Goal: Transaction & Acquisition: Book appointment/travel/reservation

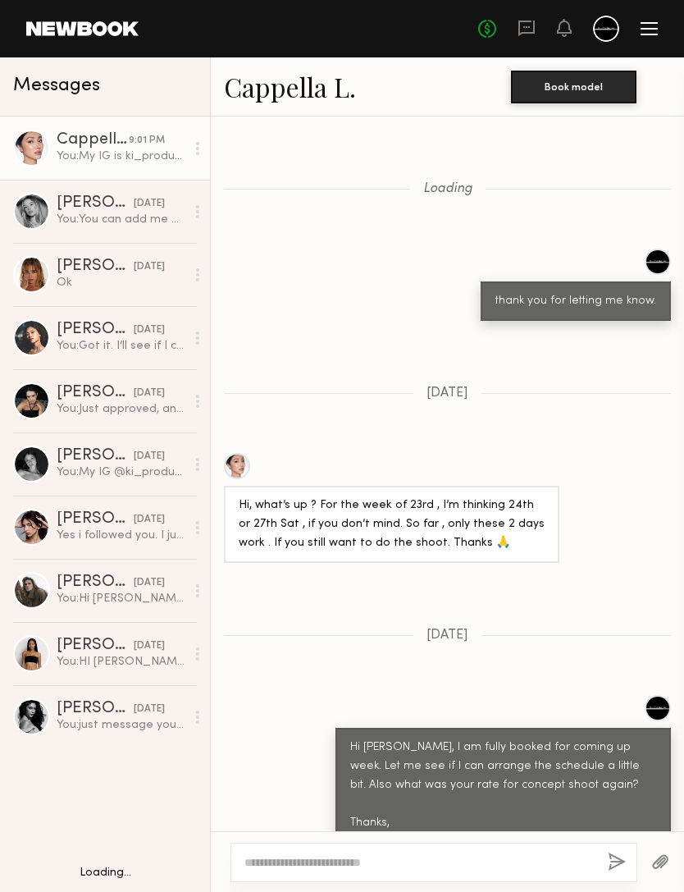
scroll to position [1189, 0]
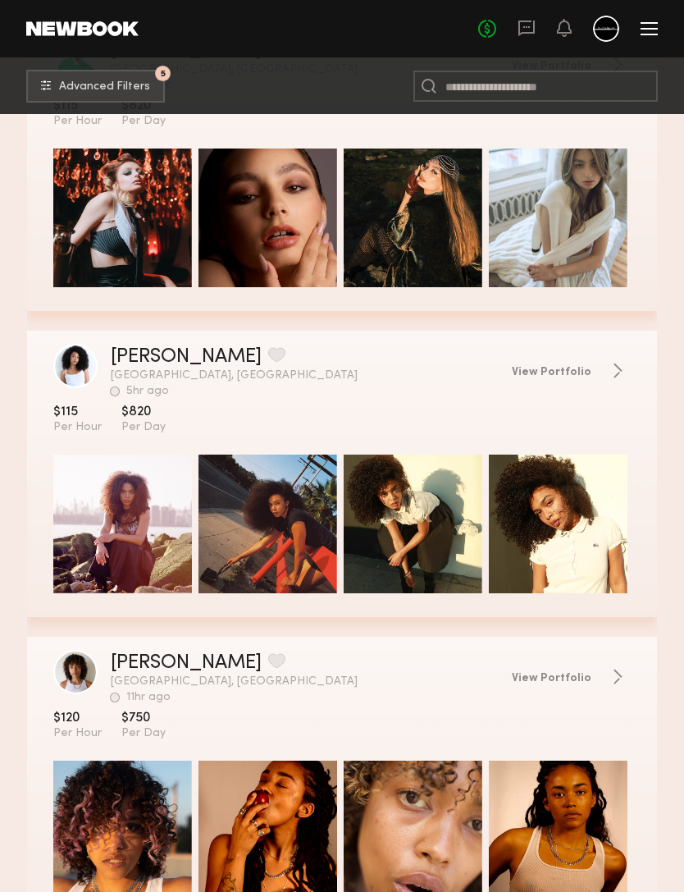
scroll to position [23773, 0]
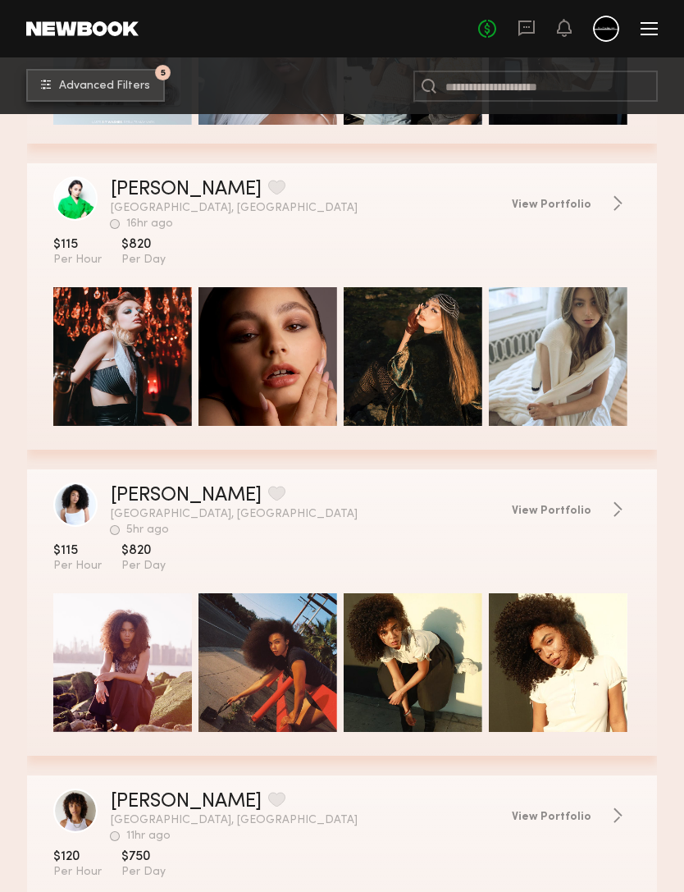
click at [121, 91] on span "Advanced Filters" at bounding box center [104, 85] width 91 height 11
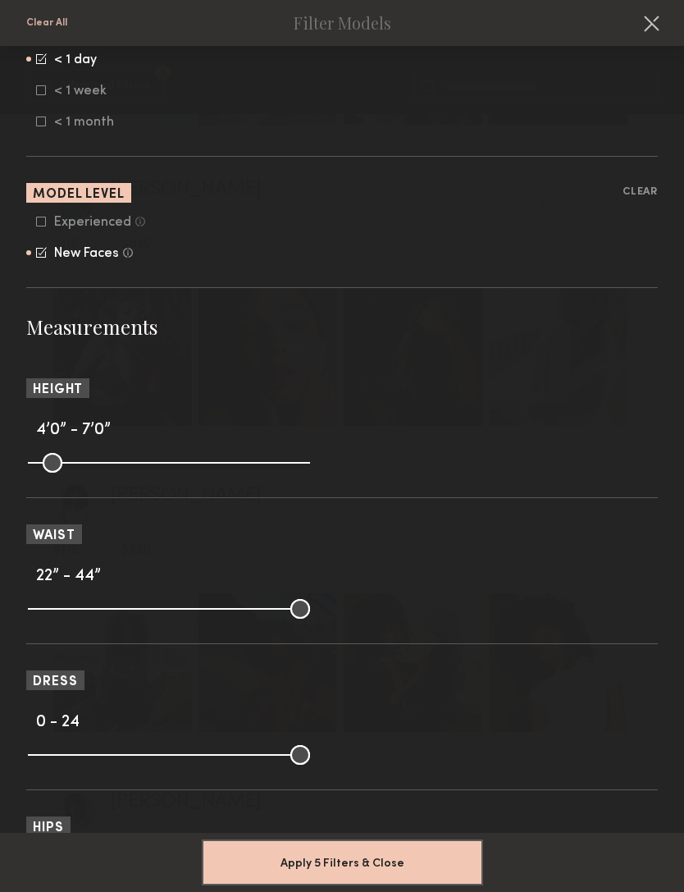
scroll to position [1424, 0]
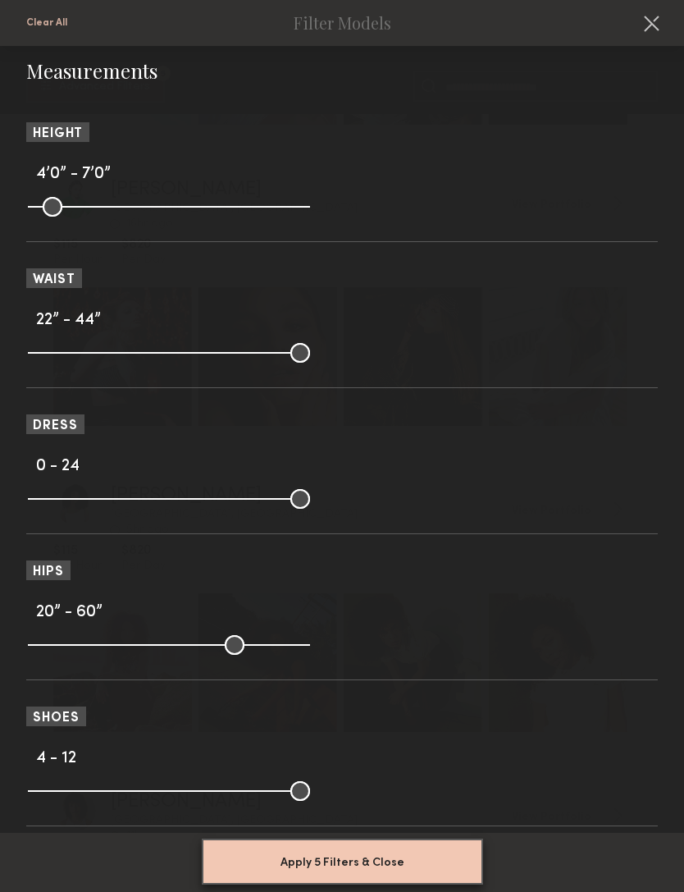
click at [428, 839] on button "Apply 5 Filters & Close" at bounding box center [342, 861] width 281 height 46
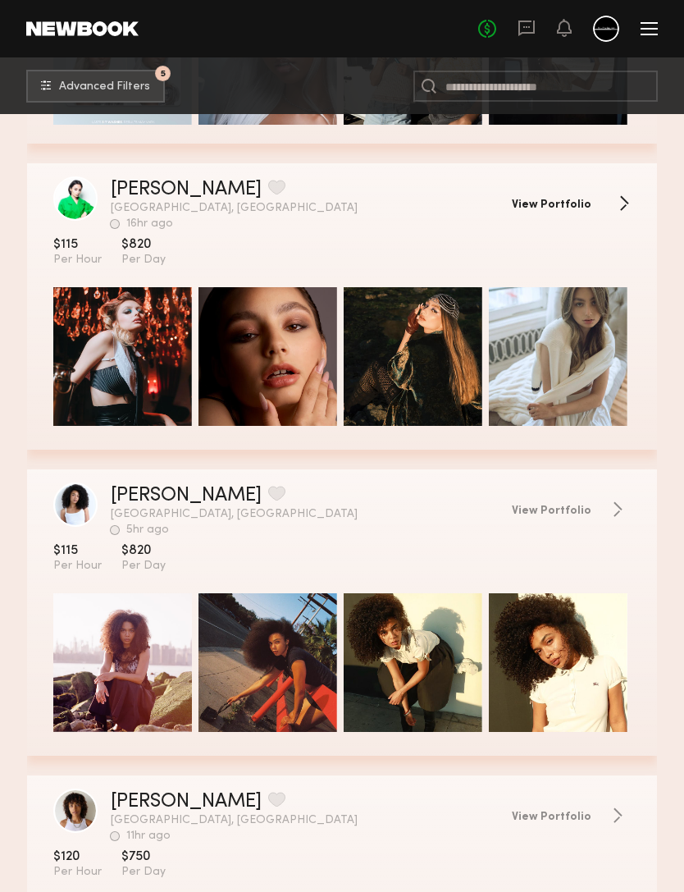
click at [580, 211] on span "View Portfolio" at bounding box center [552, 204] width 80 height 11
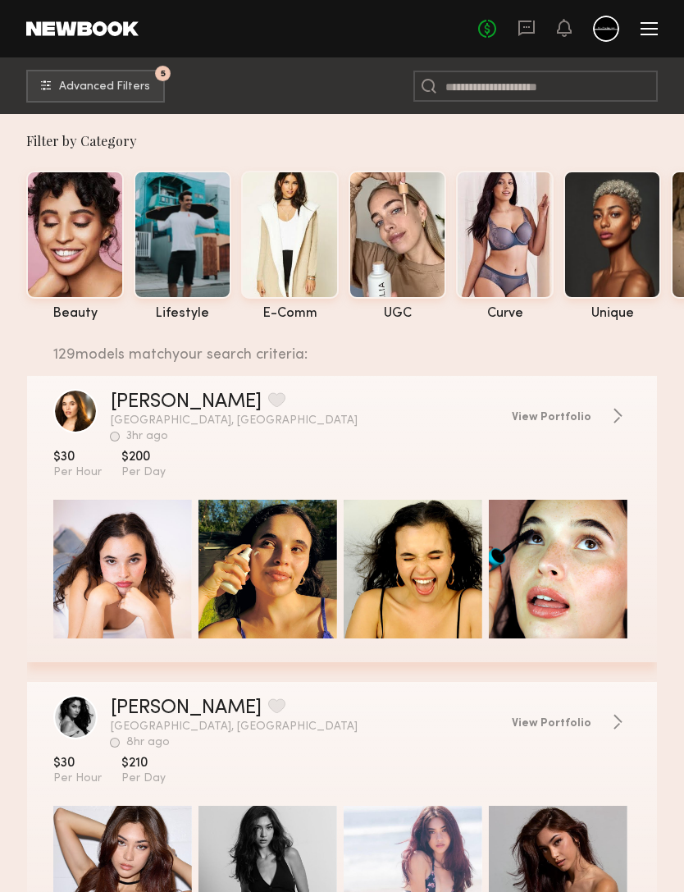
scroll to position [0, 0]
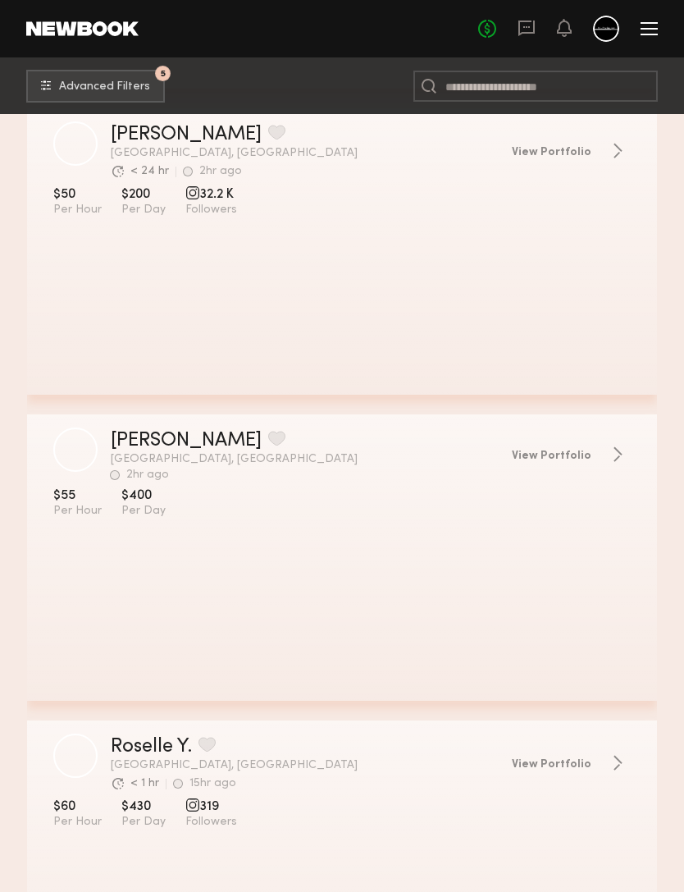
scroll to position [2104, 0]
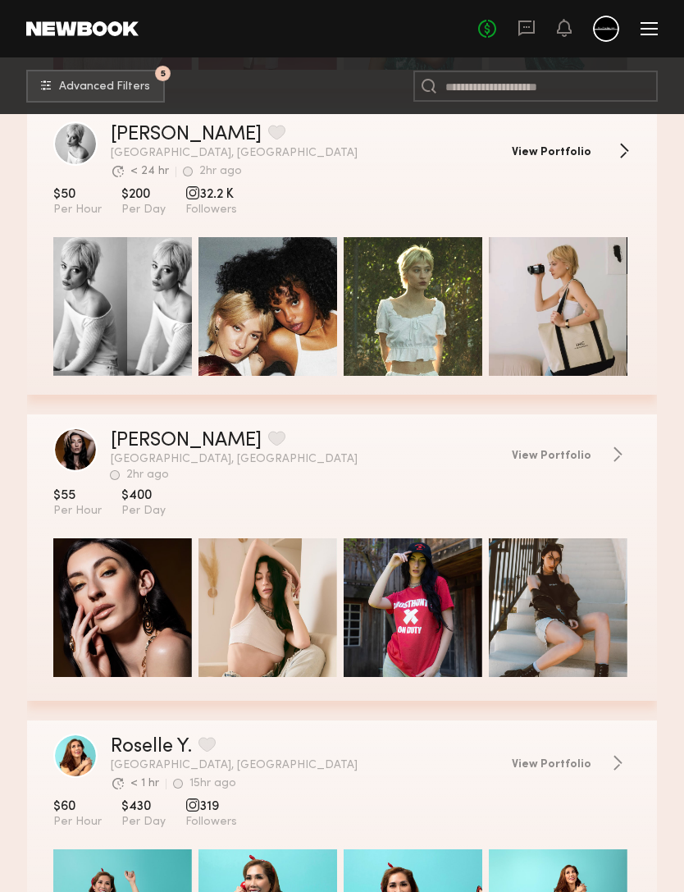
click at [573, 157] on span "View Portfolio" at bounding box center [552, 152] width 80 height 11
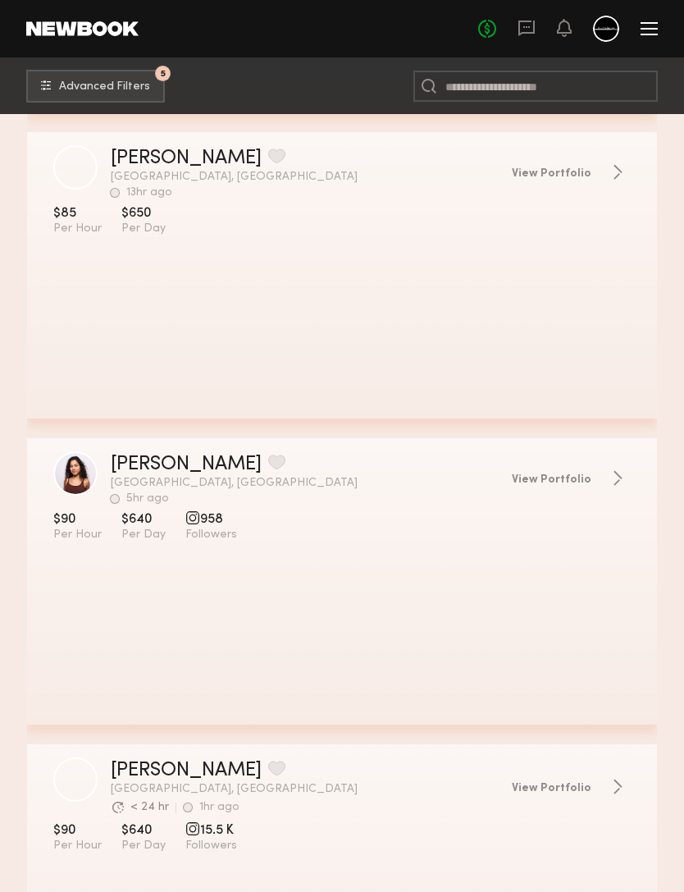
scroll to position [8549, 0]
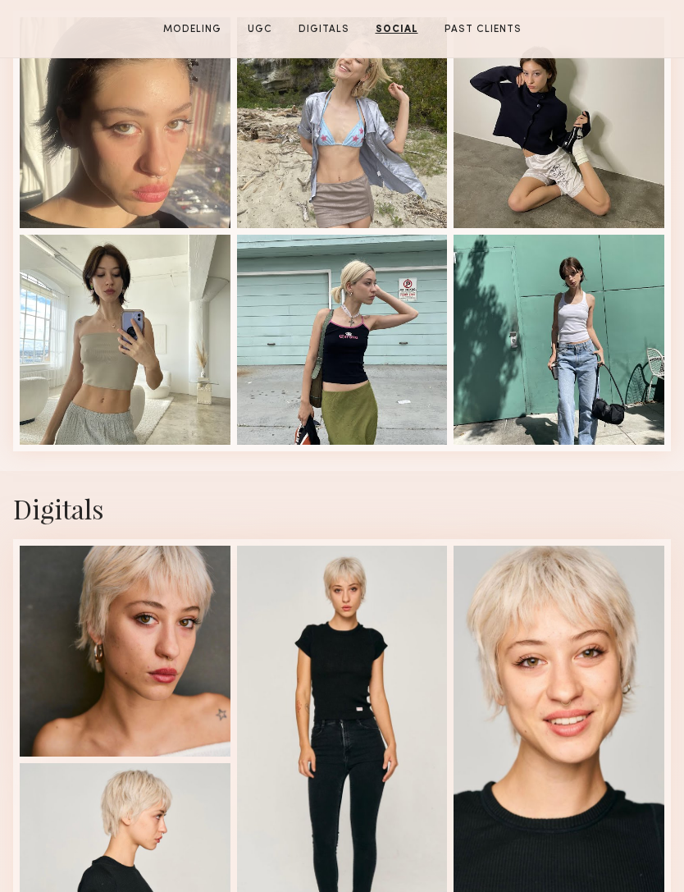
scroll to position [1931, 0]
